Goal: Task Accomplishment & Management: Use online tool/utility

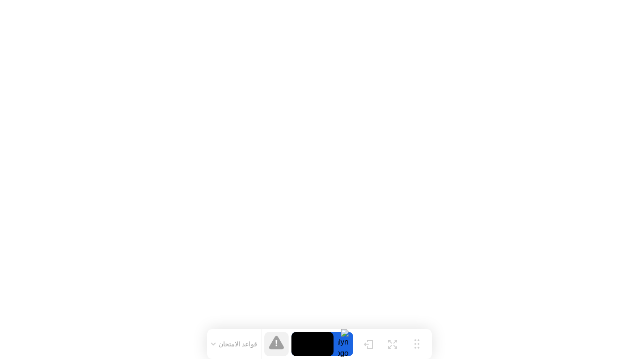
click at [247, 347] on button "قواعد الامتحان" at bounding box center [234, 344] width 52 height 8
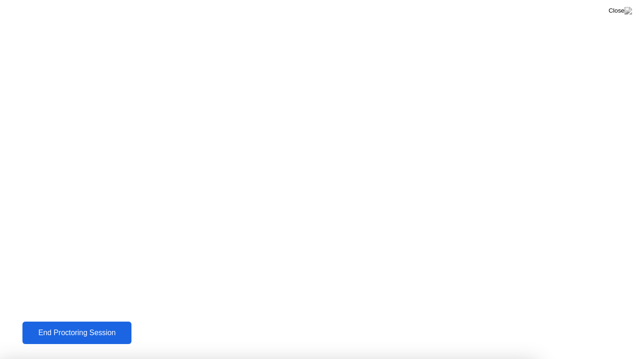
click at [132, 325] on button "End Proctoring Session" at bounding box center [77, 333] width 110 height 22
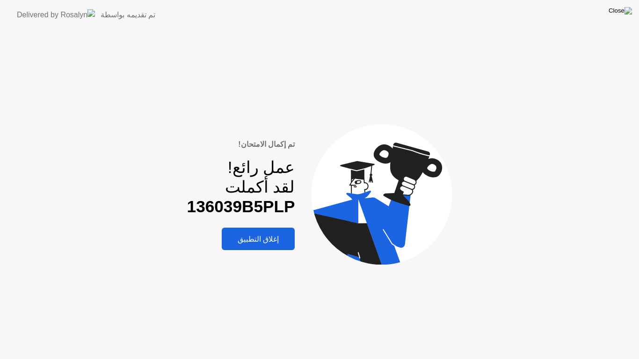
click at [624, 8] on img at bounding box center [619, 10] width 23 height 7
click at [365, 359] on div at bounding box center [319, 359] width 639 height 0
click at [296, 359] on div at bounding box center [319, 359] width 639 height 0
click at [269, 235] on div "إغلاق التطبيق" at bounding box center [257, 239] width 67 height 9
